Goal: Obtain resource: Obtain resource

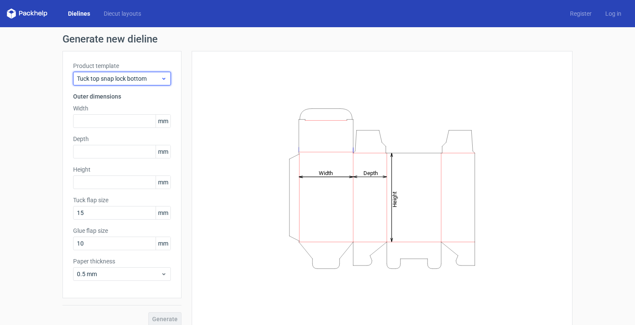
click at [154, 77] on span "Tuck top snap lock bottom" at bounding box center [119, 78] width 84 height 9
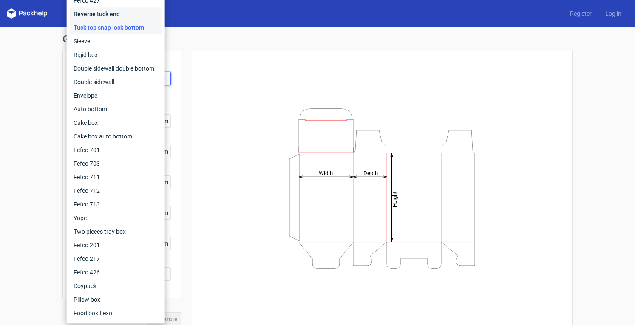
click at [127, 13] on div "Reverse tuck end" at bounding box center [115, 14] width 91 height 14
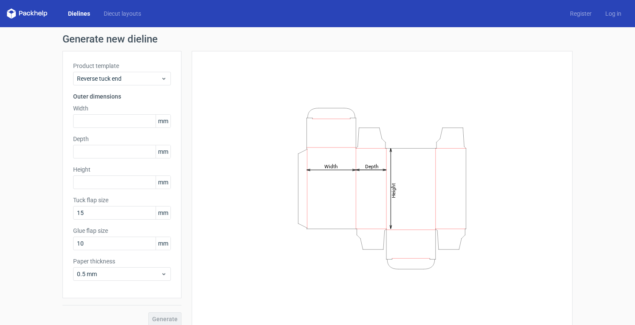
click at [160, 124] on span "mm" at bounding box center [163, 121] width 15 height 13
click at [164, 122] on span "mm" at bounding box center [163, 121] width 15 height 13
click at [129, 120] on input "text" at bounding box center [122, 121] width 98 height 14
click at [162, 277] on icon at bounding box center [164, 274] width 6 height 7
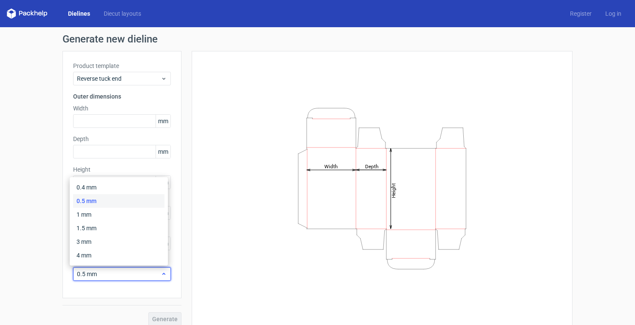
click at [162, 277] on icon at bounding box center [164, 274] width 6 height 7
